Goal: Find specific page/section

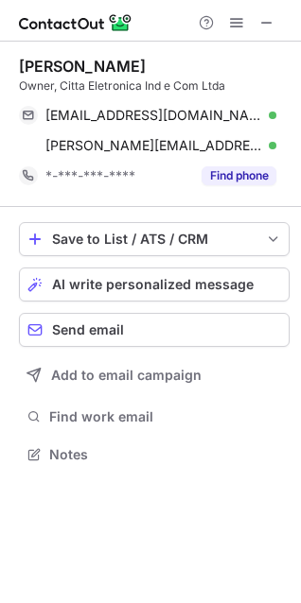
scroll to position [441, 301]
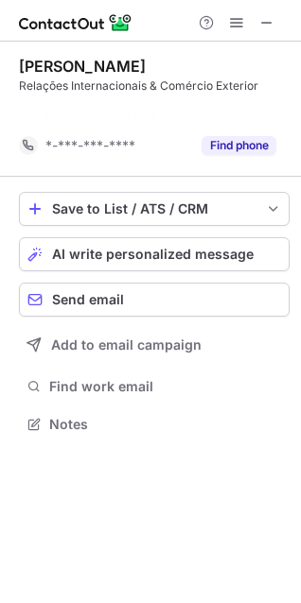
scroll to position [380, 301]
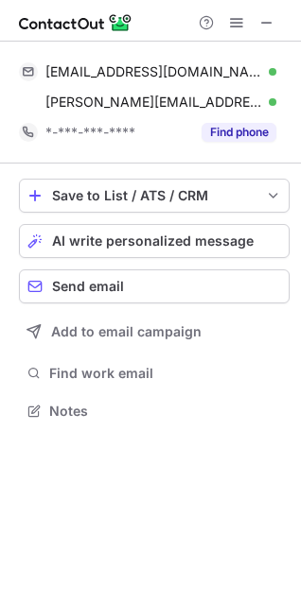
scroll to position [397, 301]
